Goal: Book appointment/travel/reservation

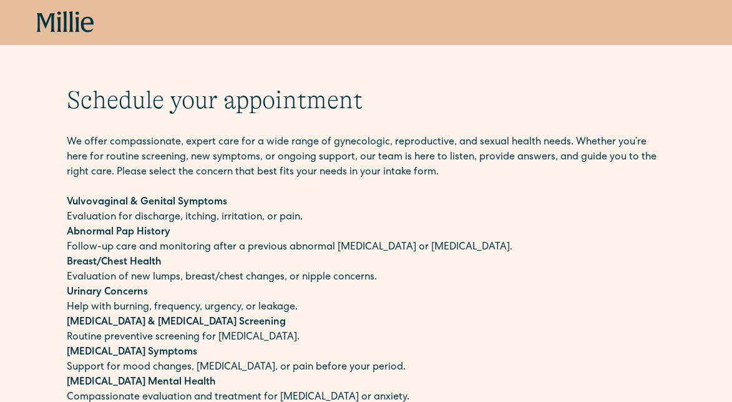
click at [152, 251] on p "Abnormal Pap History Follow-up care and monitoring after a previous abnormal Pa…" at bounding box center [366, 240] width 599 height 30
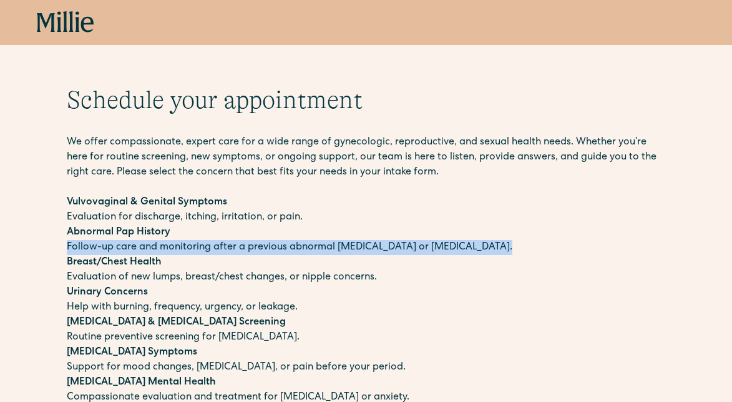
click at [152, 251] on p "Abnormal Pap History Follow-up care and monitoring after a previous abnormal Pa…" at bounding box center [366, 240] width 599 height 30
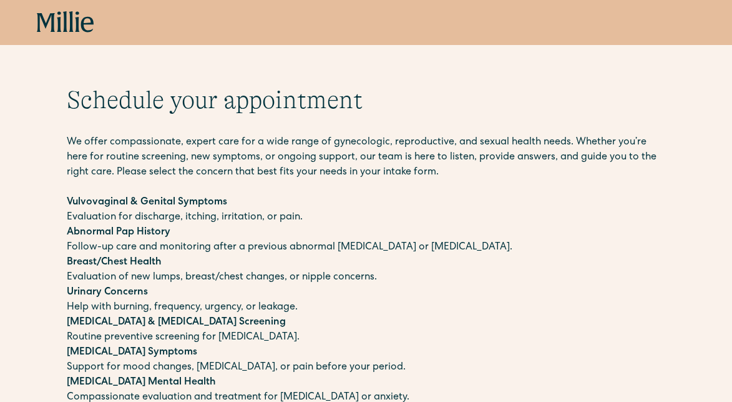
click at [234, 156] on p "We offer compassionate, expert care for a wide range of gynecologic, reproducti…" at bounding box center [366, 157] width 599 height 45
click at [73, 19] on icon "home" at bounding box center [65, 22] width 57 height 22
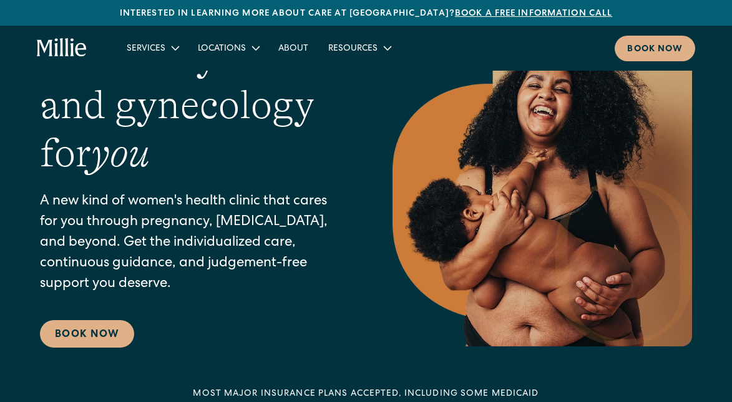
scroll to position [83, 0]
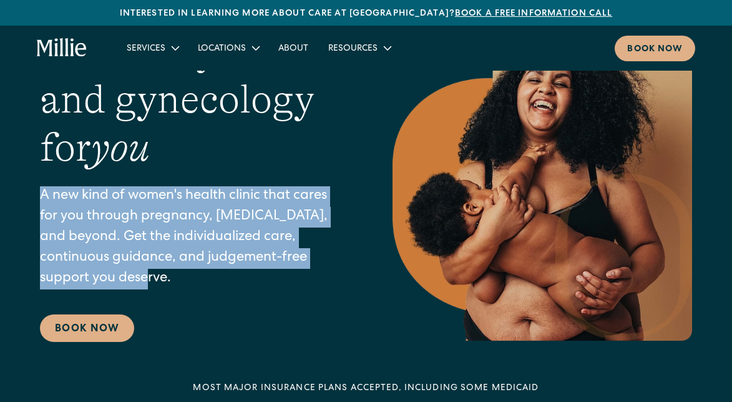
drag, startPoint x: 202, startPoint y: 180, endPoint x: 234, endPoint y: 280, distance: 104.9
click at [234, 280] on div "Maternity care and gynecology for you A new kind of women's health clinic that …" at bounding box center [191, 184] width 303 height 314
click at [234, 280] on p "A new kind of women's health clinic that cares for you through pregnancy, postp…" at bounding box center [191, 237] width 303 height 103
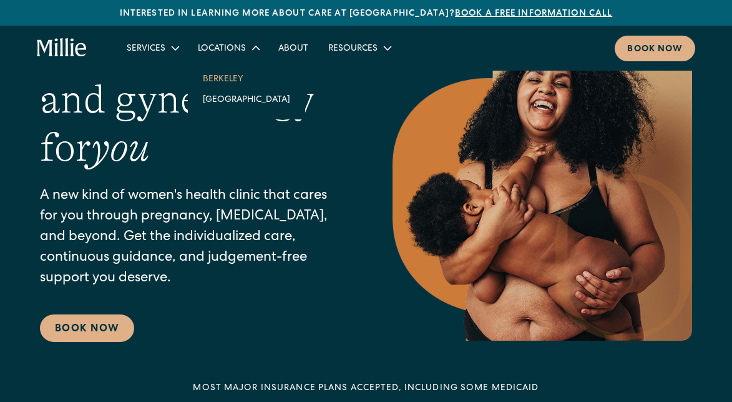
click at [217, 82] on link "Berkeley" at bounding box center [246, 78] width 107 height 21
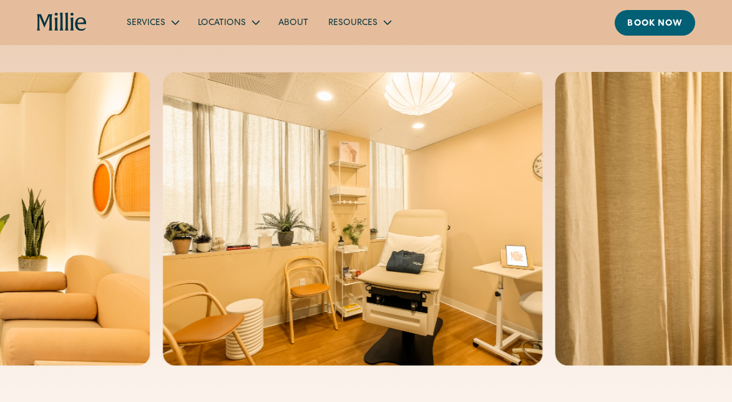
scroll to position [39, 0]
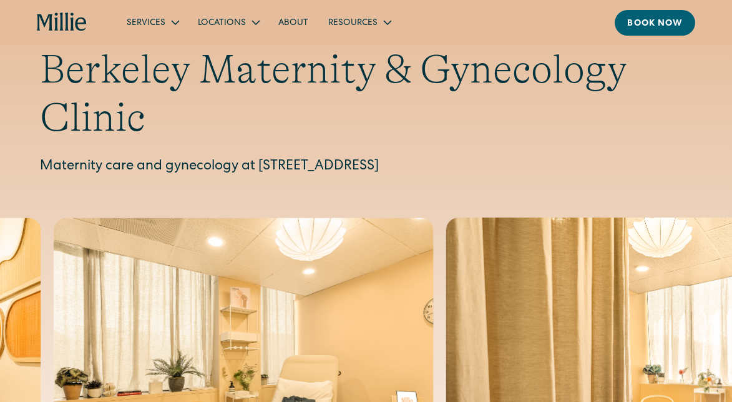
drag, startPoint x: 595, startPoint y: 167, endPoint x: 261, endPoint y: 166, distance: 334.1
click at [261, 166] on p "Maternity care and gynecology at 2999 Regent Street, Suite 524, Berkeley, CA 94…" at bounding box center [366, 167] width 653 height 21
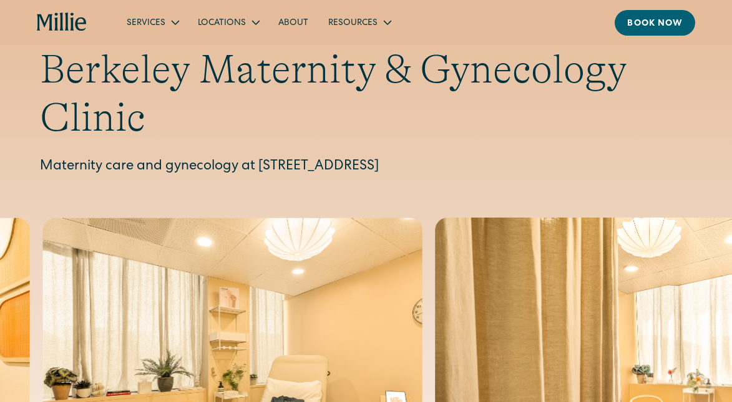
copy p "2999 Regent Street, Suite 524, Berkeley, CA 94705"
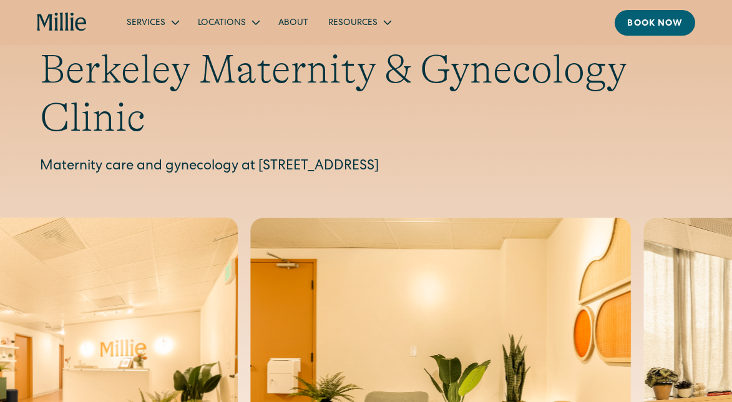
click at [280, 154] on div "Berkeley Maternity & Gynecology Clinic Maternity care and gynecology at 2999 Re…" at bounding box center [366, 112] width 653 height 132
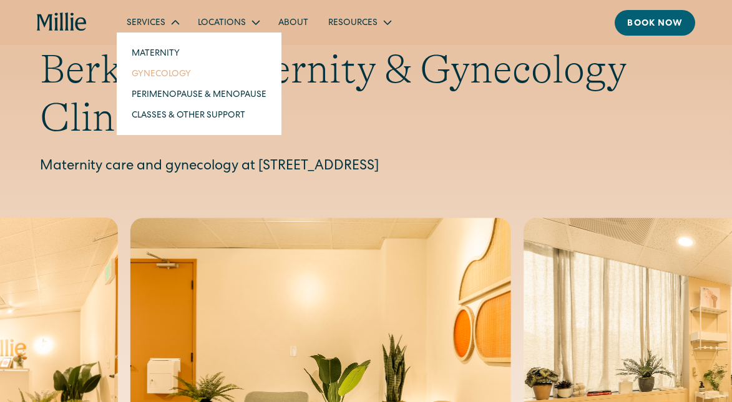
click at [161, 77] on link "Gynecology" at bounding box center [199, 73] width 155 height 21
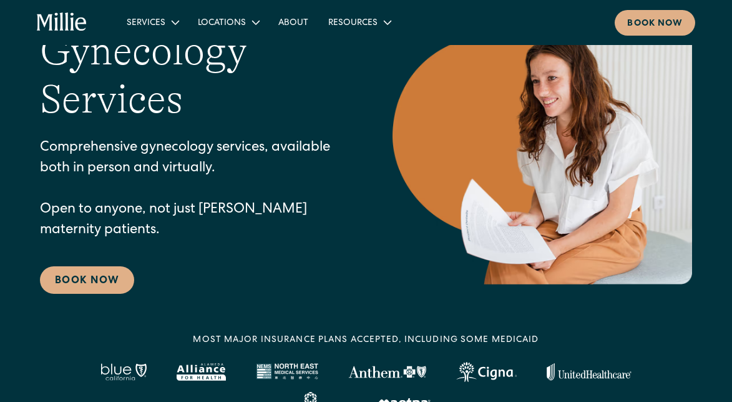
scroll to position [103, 0]
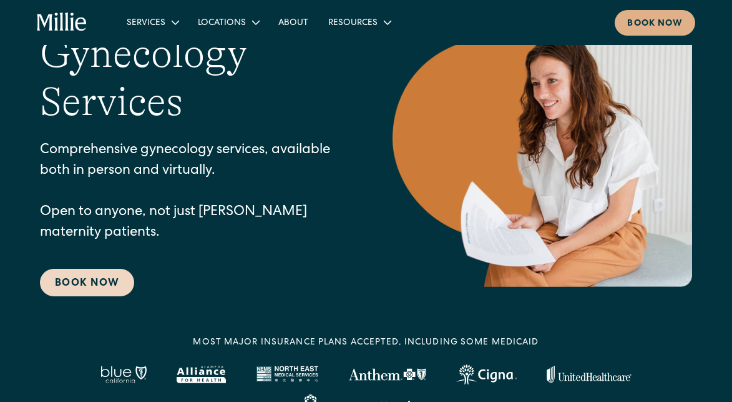
click at [104, 284] on link "Book Now" at bounding box center [87, 282] width 94 height 27
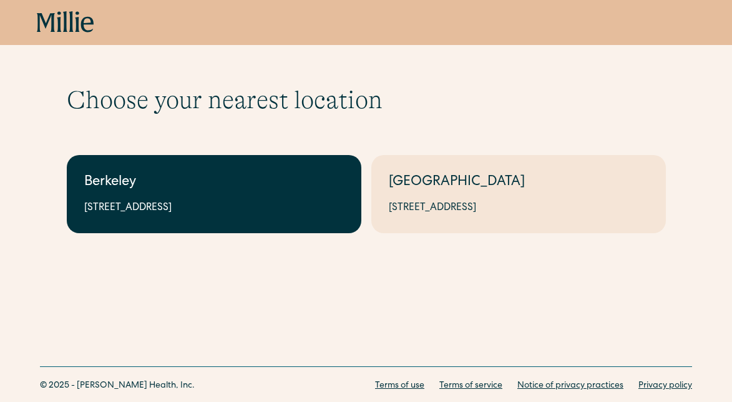
click at [255, 179] on div "Berkeley" at bounding box center [214, 182] width 260 height 21
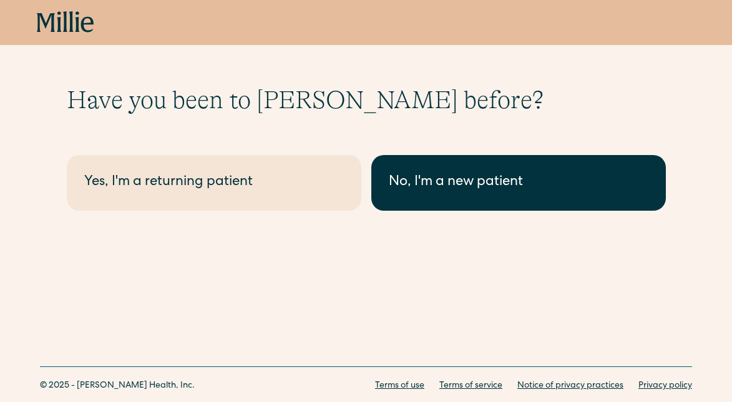
click at [436, 179] on div "No, I'm a new patient" at bounding box center [519, 182] width 260 height 21
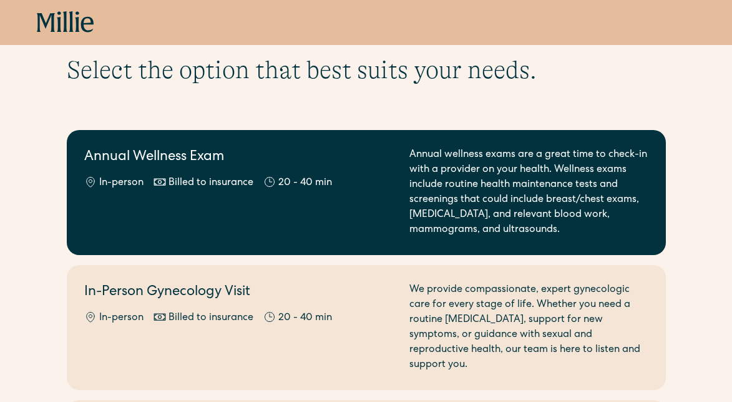
scroll to position [31, 0]
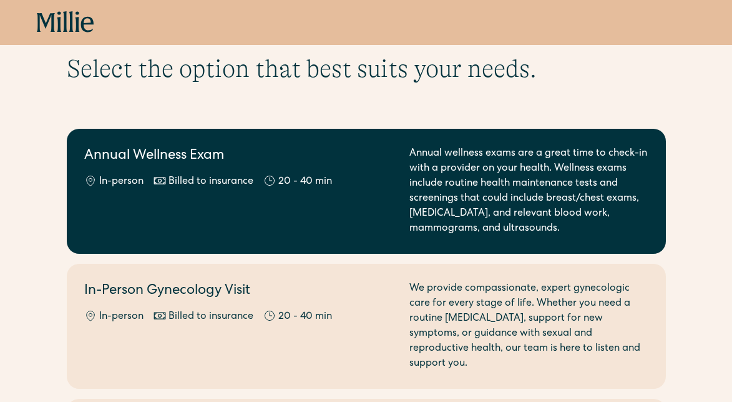
click at [325, 204] on div "Annual Wellness Exam In-person Billed to insurance 20 - 40 min" at bounding box center [239, 191] width 310 height 90
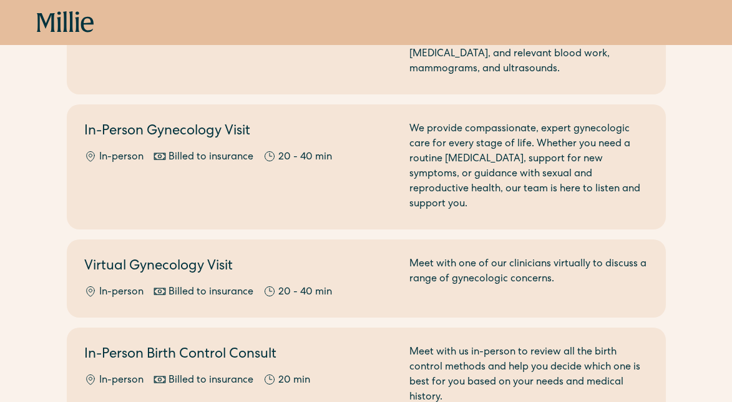
scroll to position [0, 0]
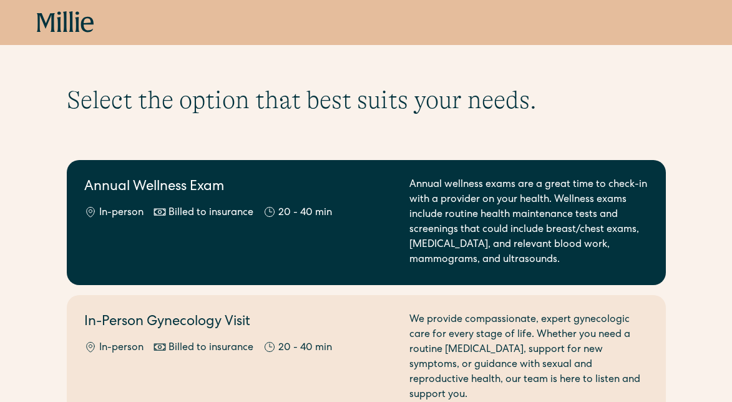
click at [215, 240] on div "Annual Wellness Exam In-person Billed to insurance 20 - 40 min" at bounding box center [239, 222] width 310 height 90
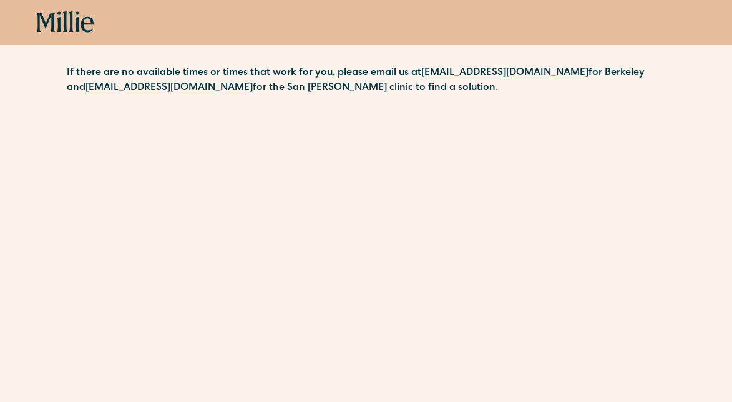
scroll to position [104, 0]
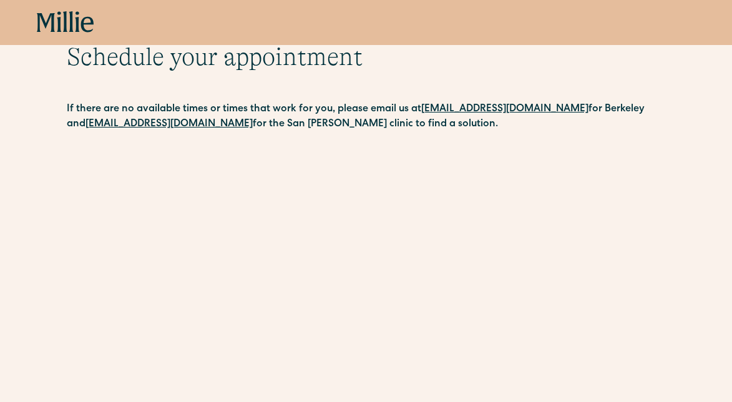
scroll to position [205, 0]
